Goal: Transaction & Acquisition: Purchase product/service

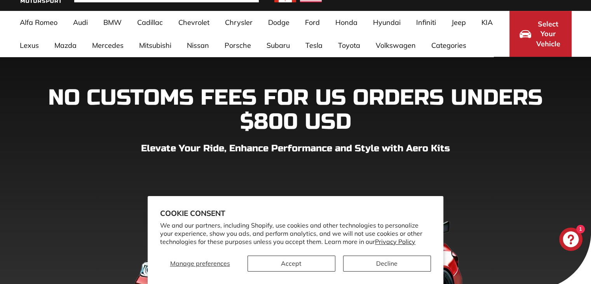
scroll to position [31, 0]
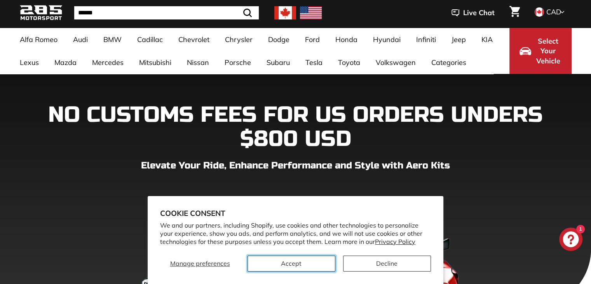
click at [292, 264] on button "Accept" at bounding box center [292, 263] width 88 height 16
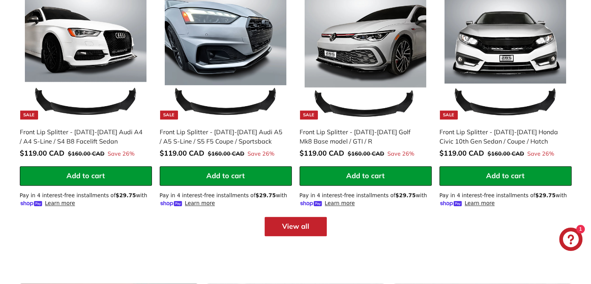
scroll to position [983, 0]
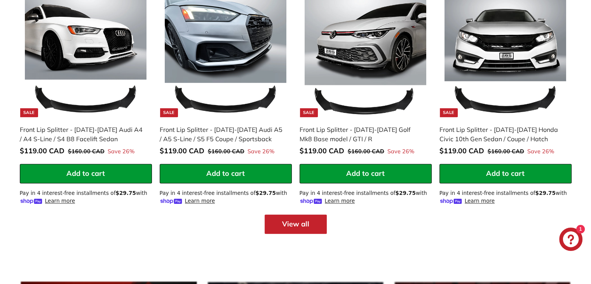
click at [300, 220] on link "View all" at bounding box center [296, 223] width 62 height 19
